Goal: Task Accomplishment & Management: Manage account settings

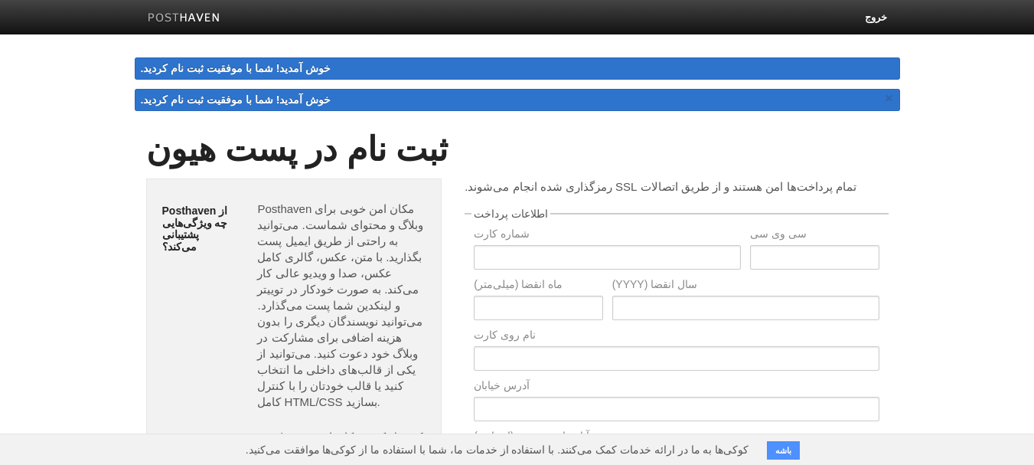
scroll to position [230, 0]
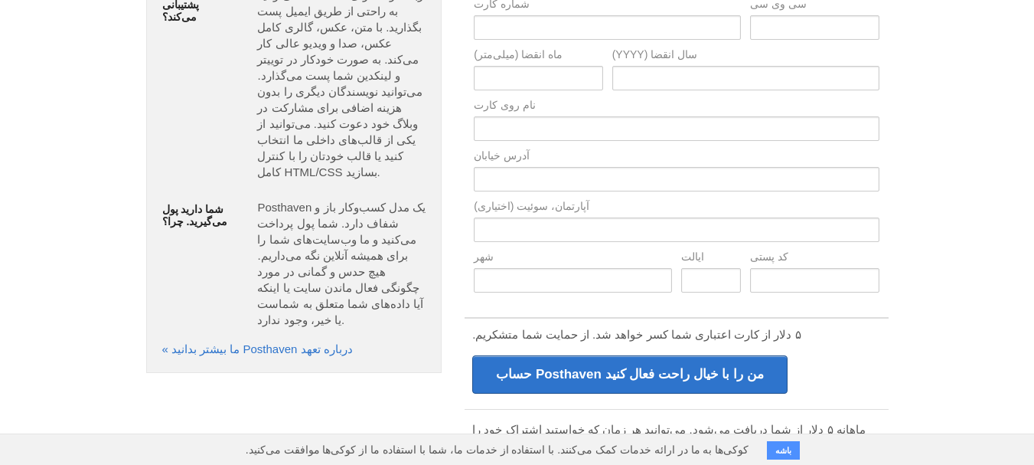
click at [959, 400] on body "خروج خوش آمدید! شما با موفقیت ثبت نام کردید. خوش آمدید! شما با موفقیت ثبت نام ک…" at bounding box center [517, 241] width 1034 height 942
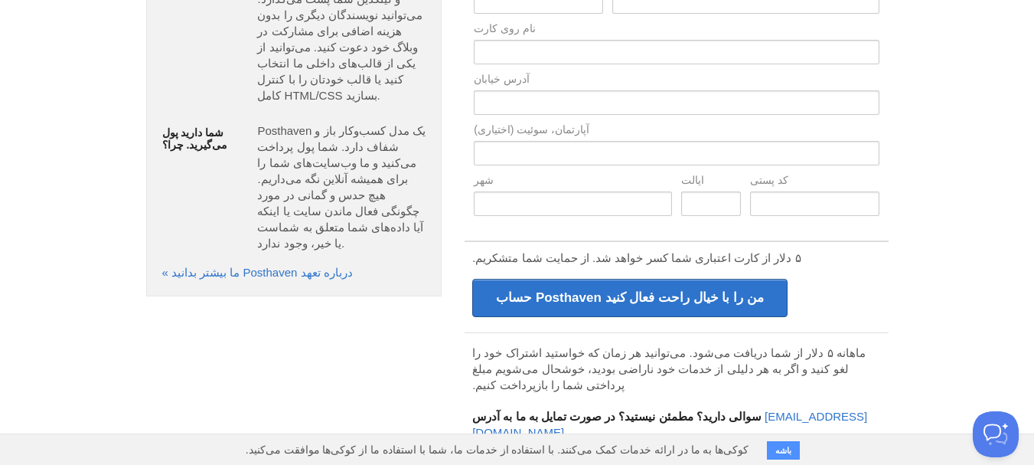
click at [779, 358] on font "ماهانه ۵ دلار از شما دریافت می‌شود. می‌توانید هر زمان که خواستید اشتراک خود را …" at bounding box center [669, 368] width 394 height 45
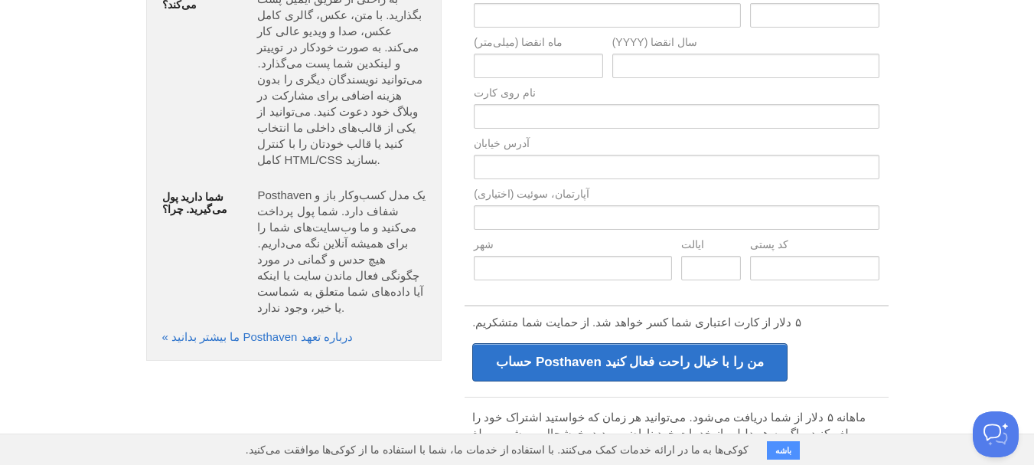
scroll to position [77, 0]
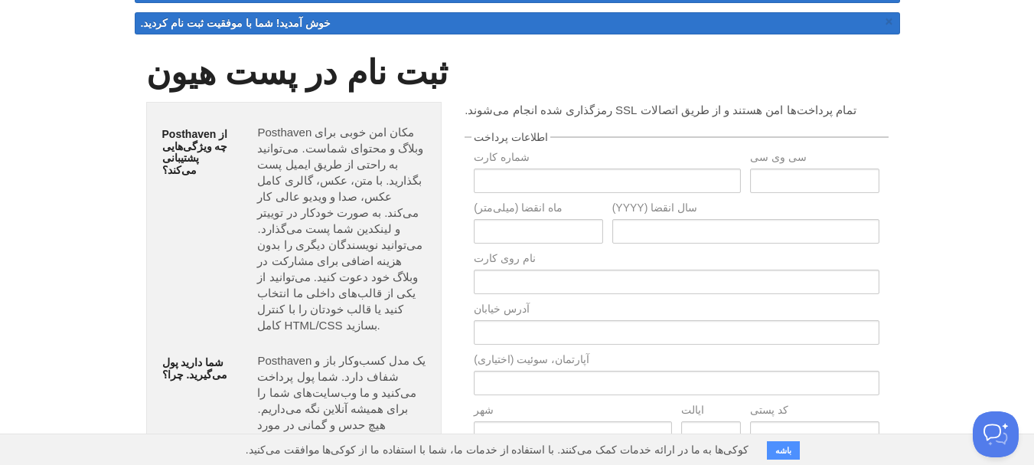
click at [981, 47] on body "خروج خوش آمدید! شما با موفقیت ثبت نام کردید. خوش آمدید! شما با موفقیت ثبت نام ک…" at bounding box center [517, 394] width 1034 height 942
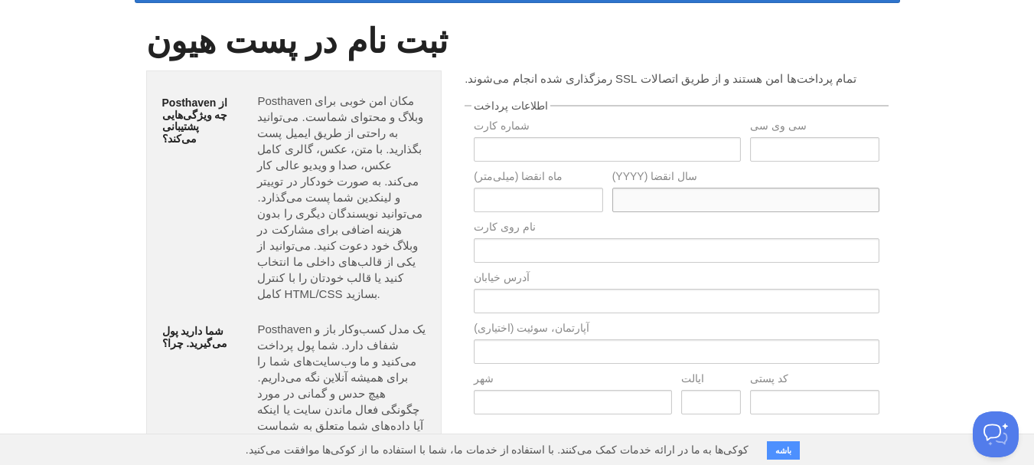
click at [688, 195] on input "text" at bounding box center [745, 200] width 267 height 24
click at [484, 193] on input "text" at bounding box center [538, 200] width 129 height 24
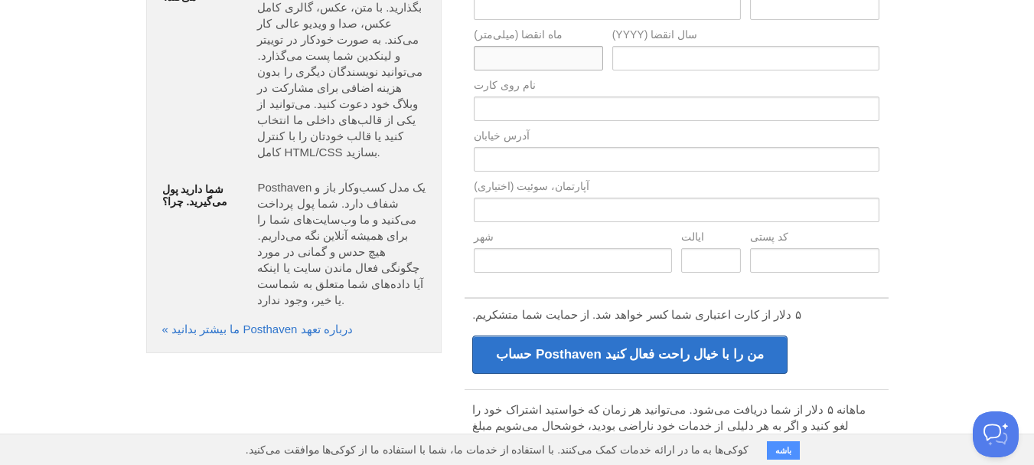
scroll to position [294, 0]
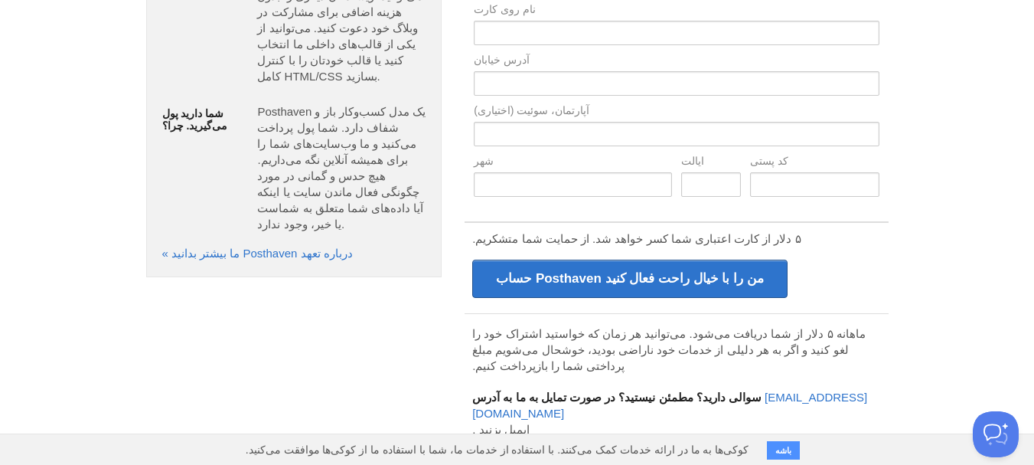
click at [776, 447] on font "باشه" at bounding box center [784, 450] width 16 height 9
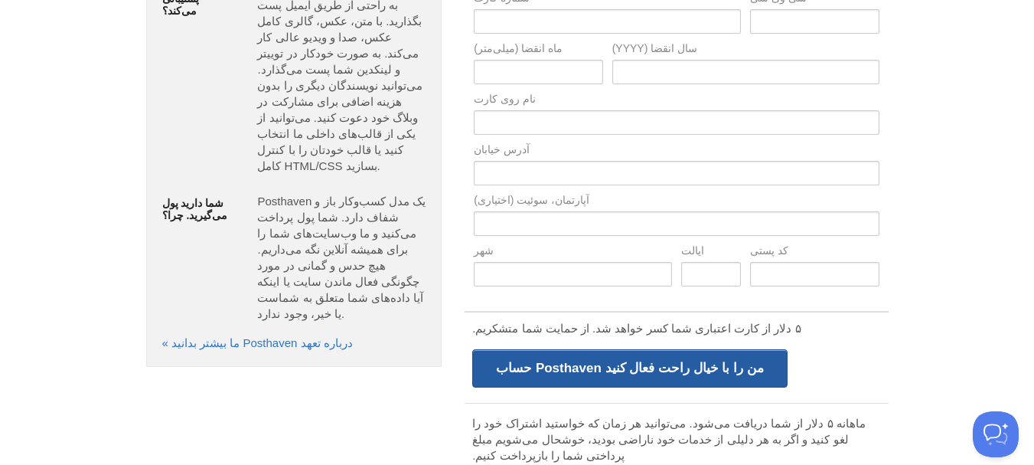
scroll to position [0, 0]
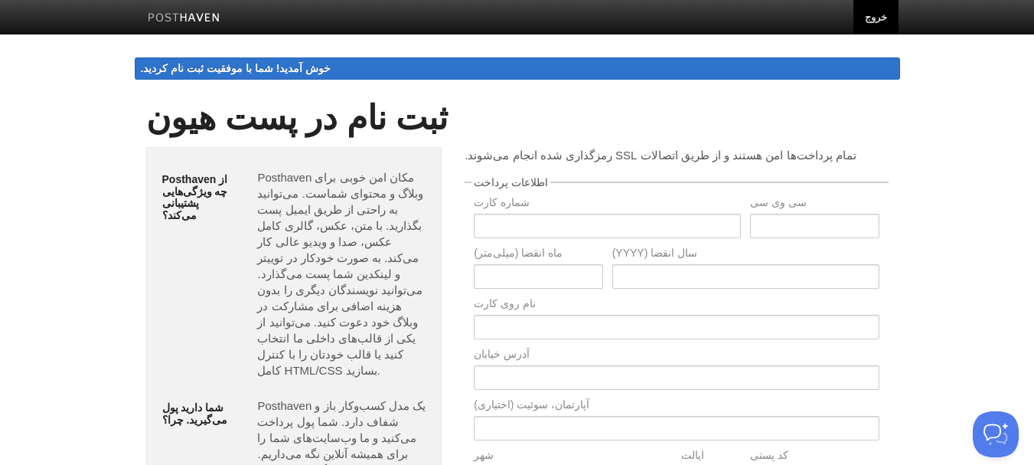
click at [875, 27] on link "خروج" at bounding box center [876, 17] width 45 height 34
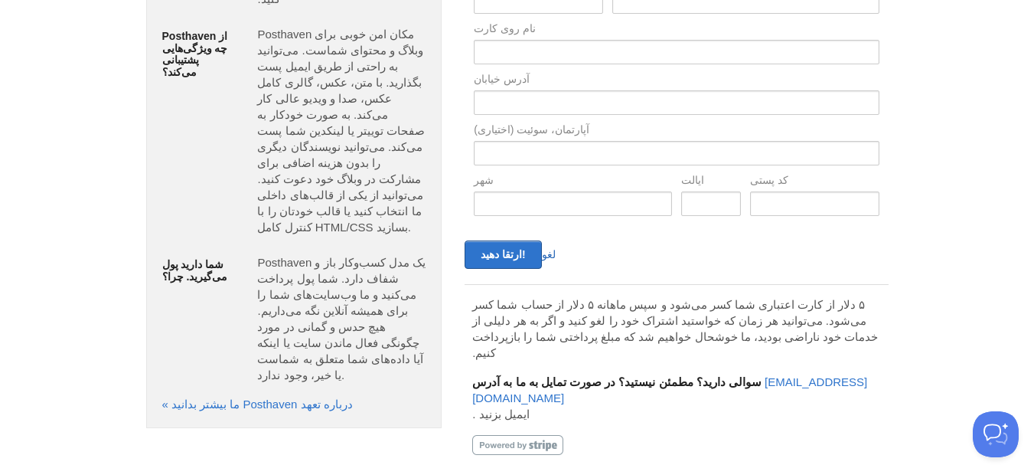
click at [542, 256] on font "لغو" at bounding box center [549, 254] width 14 height 12
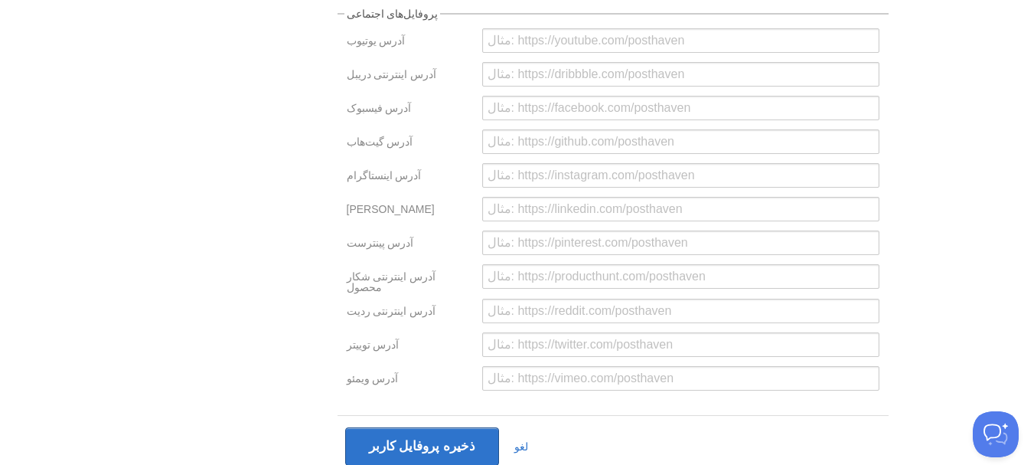
scroll to position [479, 0]
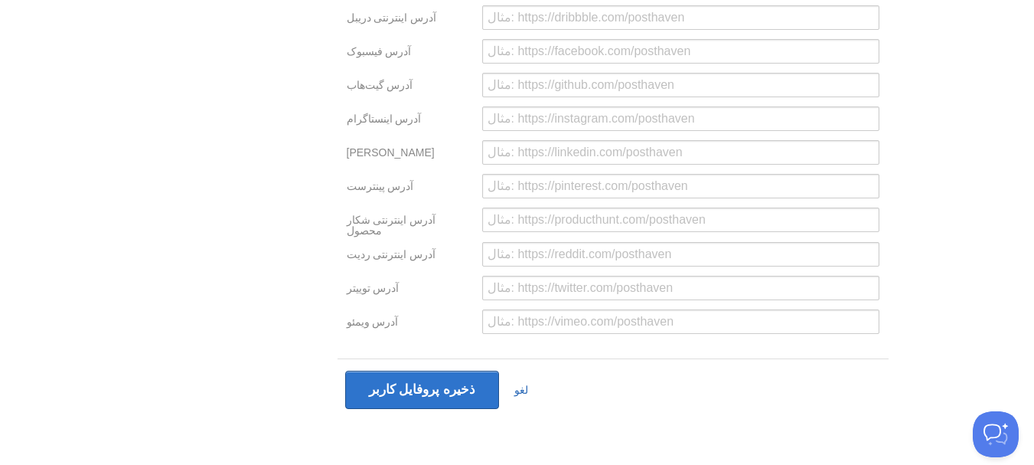
click at [514, 390] on font "لغو" at bounding box center [521, 390] width 14 height 12
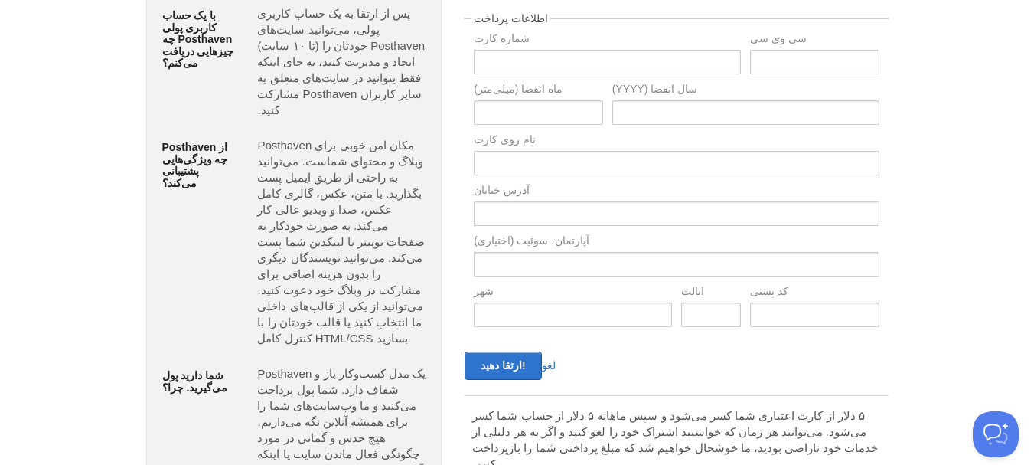
scroll to position [275, 0]
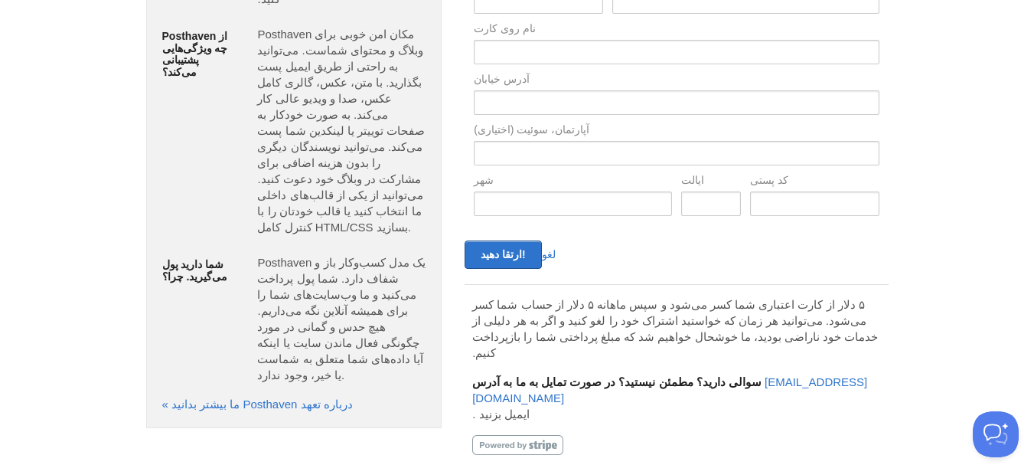
click at [549, 258] on div "ارتقا دهید! لغو" at bounding box center [568, 254] width 217 height 28
click at [546, 256] on font "لغو" at bounding box center [549, 254] width 14 height 12
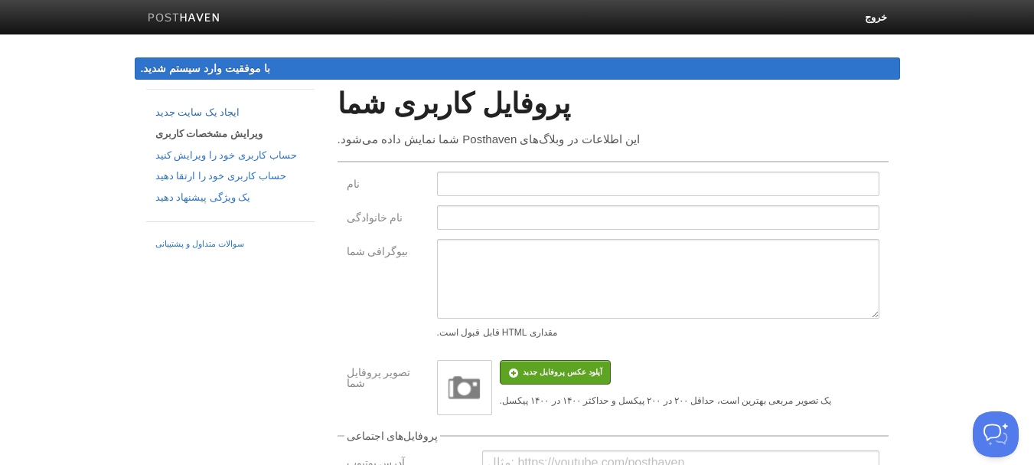
click at [188, 115] on font "ایجاد یک سایت جدید" at bounding box center [197, 111] width 85 height 11
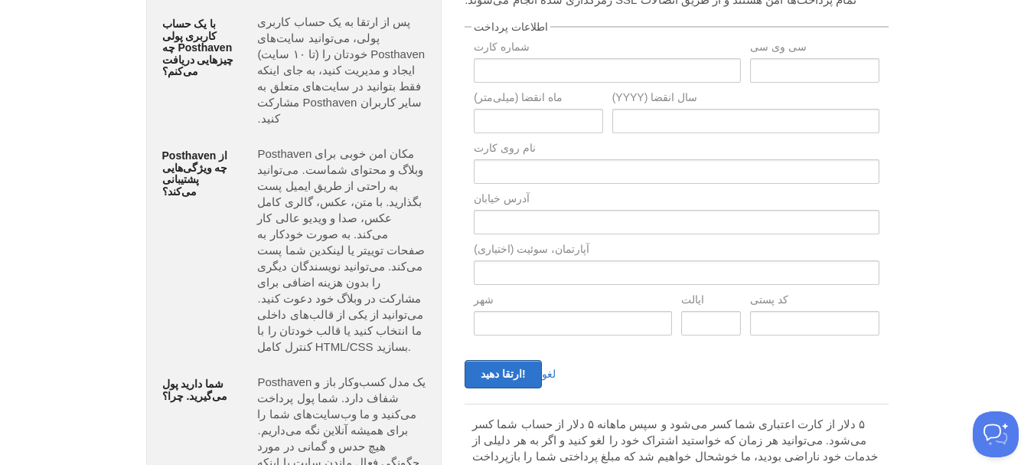
scroll to position [275, 0]
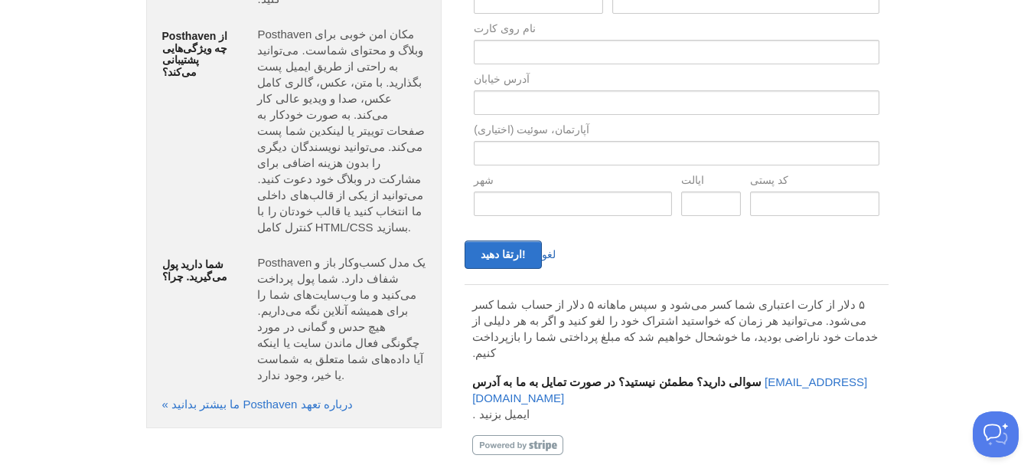
click at [544, 251] on font "لغو" at bounding box center [549, 254] width 14 height 12
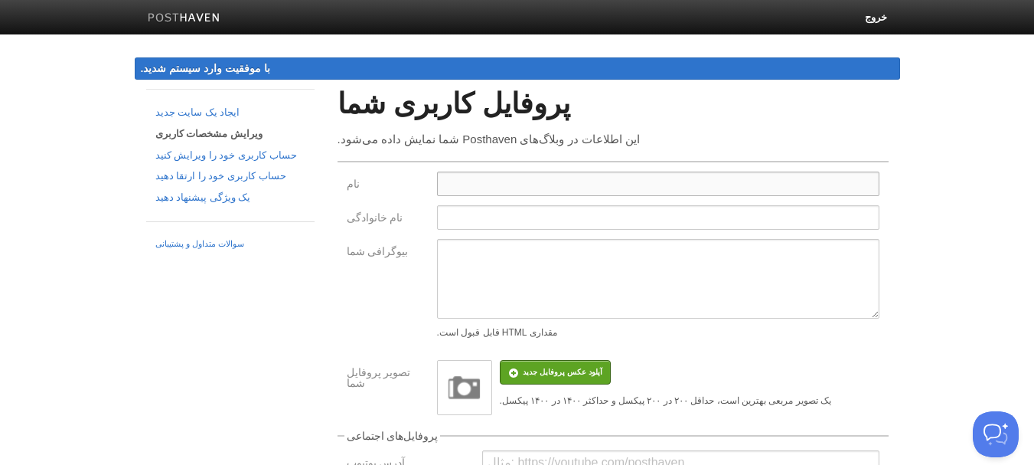
click at [567, 184] on input "نام" at bounding box center [658, 183] width 443 height 24
click at [472, 221] on input "نام خانوادگی" at bounding box center [658, 217] width 443 height 24
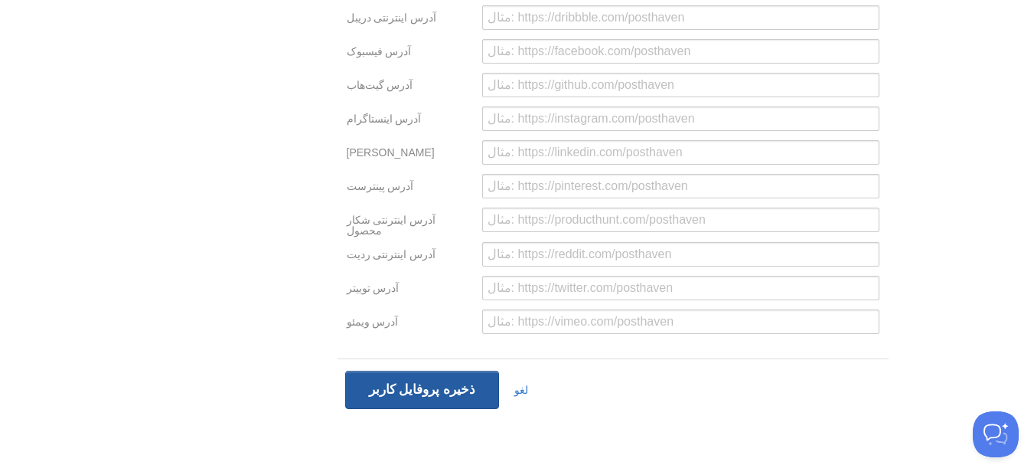
type input "dr"
click at [472, 371] on button "ذخیره پروفایل کاربر" at bounding box center [422, 390] width 154 height 38
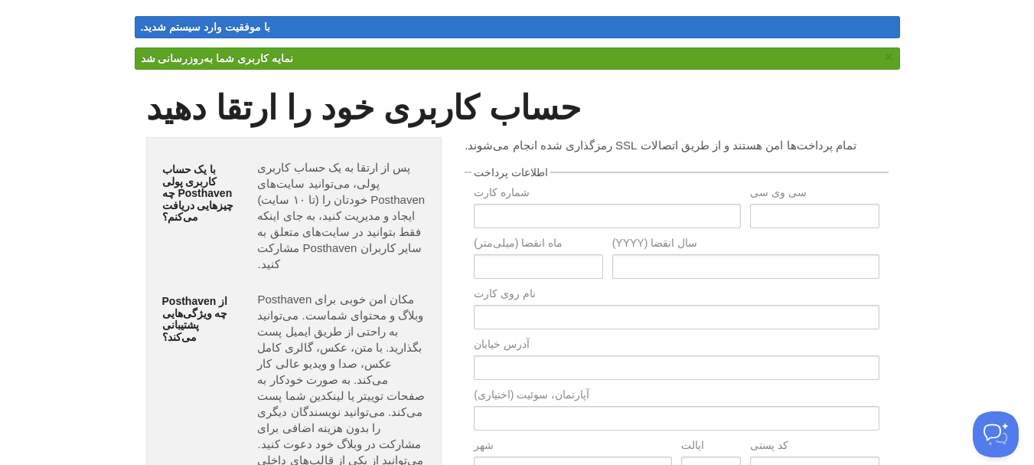
scroll to position [306, 0]
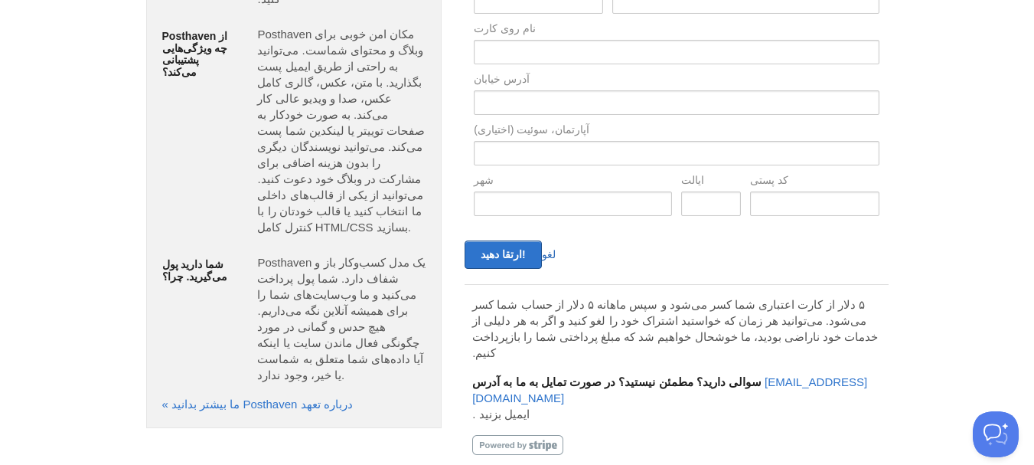
click at [547, 253] on font "لغو" at bounding box center [549, 254] width 14 height 12
